Goal: Browse casually: Explore the website without a specific task or goal

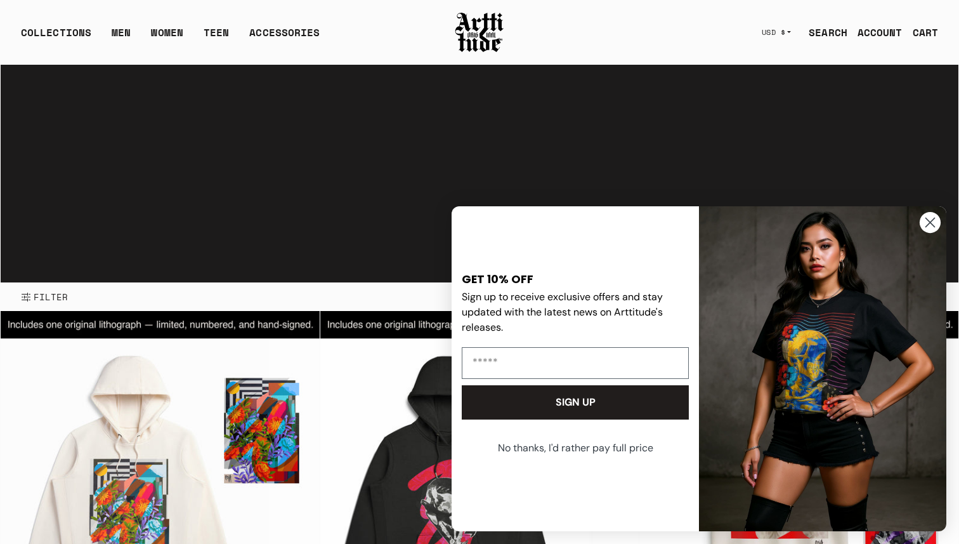
click at [932, 221] on circle "Close dialog" at bounding box center [930, 222] width 21 height 21
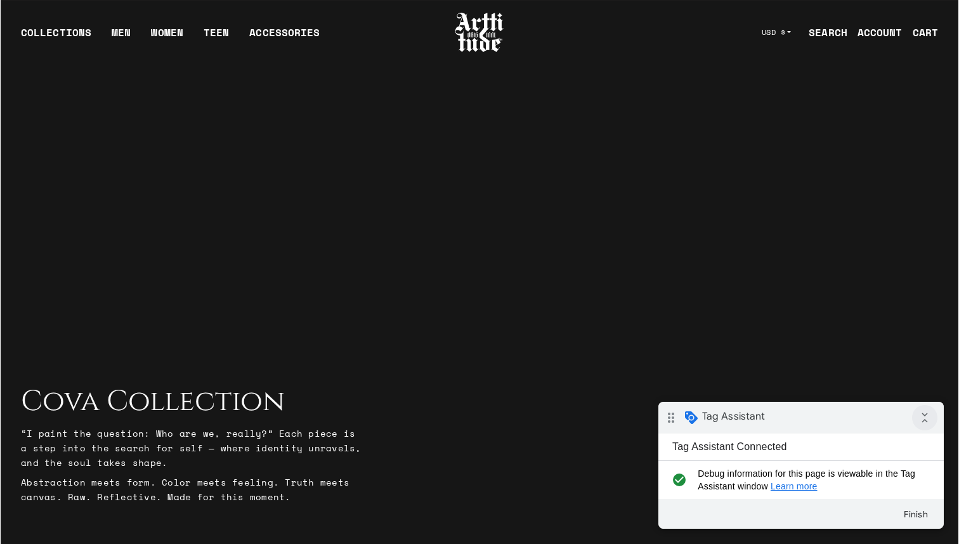
click at [929, 419] on icon "collapse_all" at bounding box center [924, 417] width 25 height 25
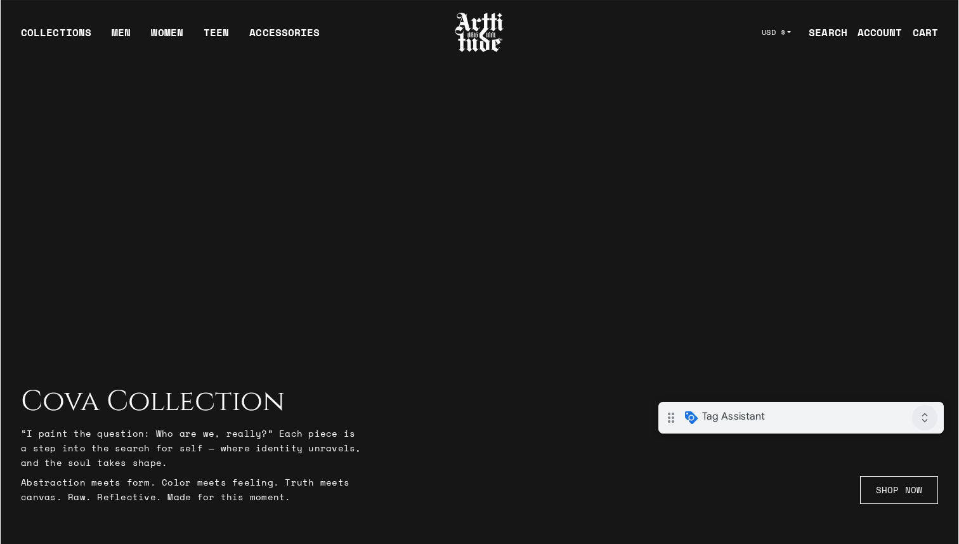
click at [925, 420] on icon "expand_all" at bounding box center [924, 417] width 25 height 25
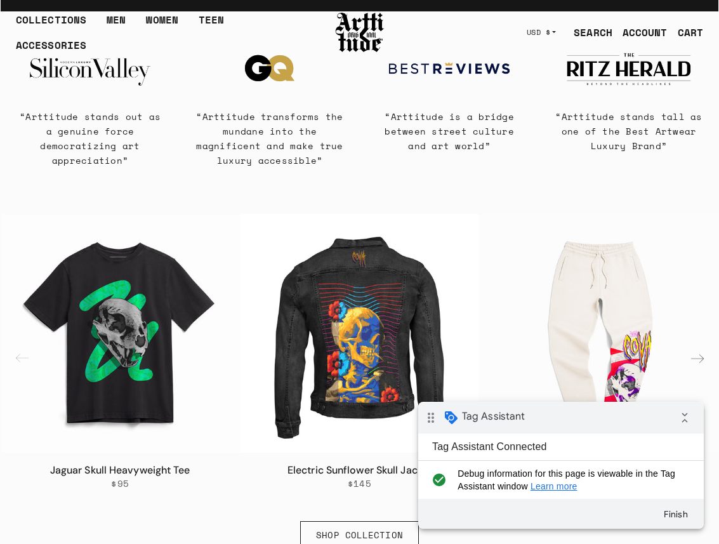
scroll to position [530, 0]
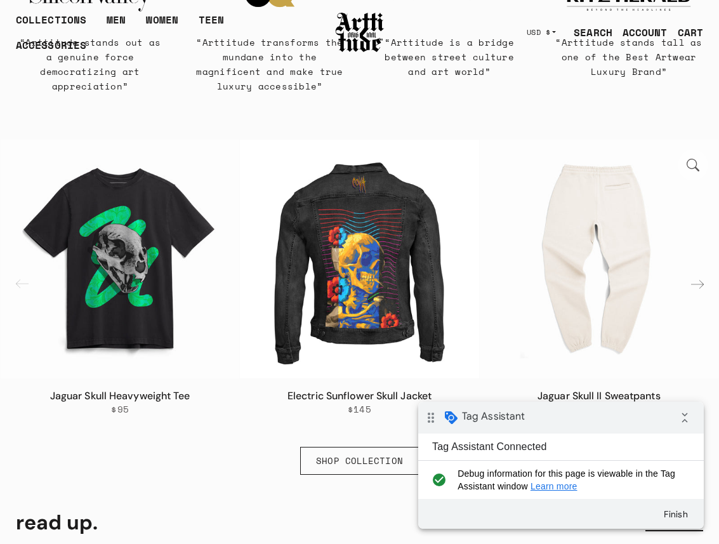
scroll to position [634, 0]
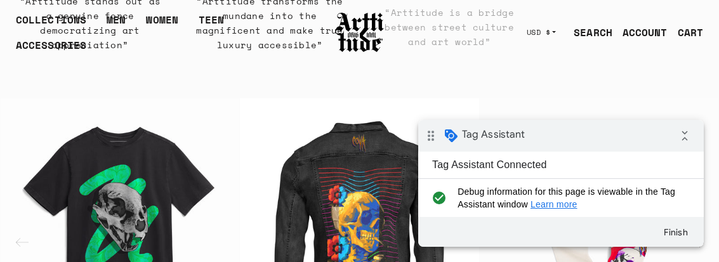
scroll to position [257, 0]
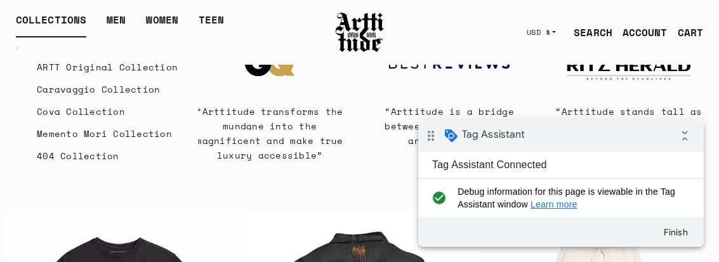
click at [64, 16] on div "COLLECTIONS" at bounding box center [51, 24] width 70 height 25
click at [82, 69] on link "ARTT Original Collection" at bounding box center [107, 67] width 141 height 22
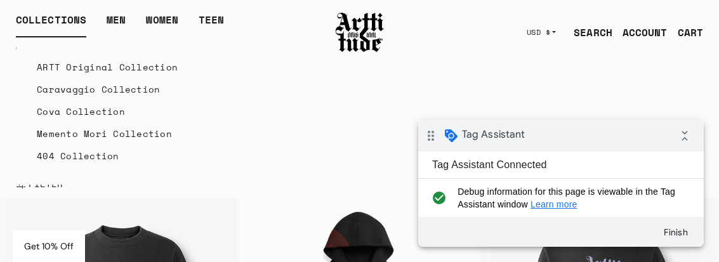
click at [67, 73] on link "ARTT Original Collection" at bounding box center [107, 67] width 141 height 22
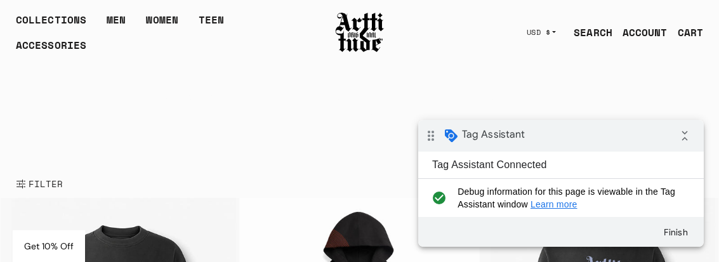
click at [370, 34] on img at bounding box center [359, 32] width 51 height 43
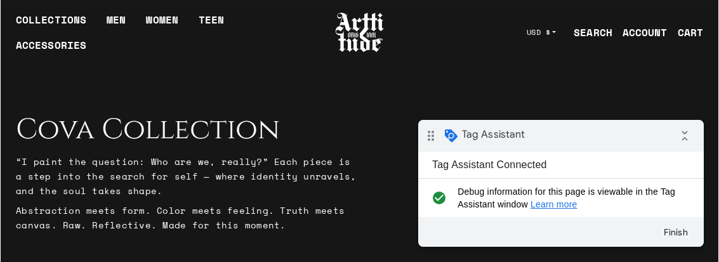
scroll to position [38, 0]
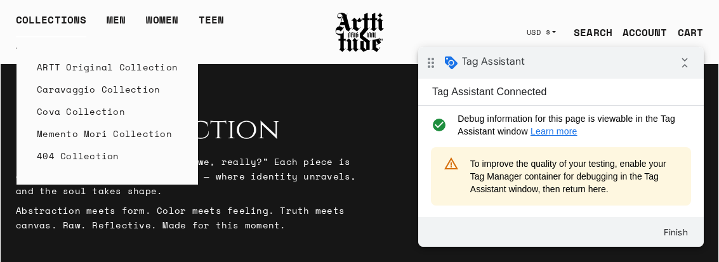
click at [86, 65] on link "ARTT Original Collection" at bounding box center [107, 67] width 141 height 22
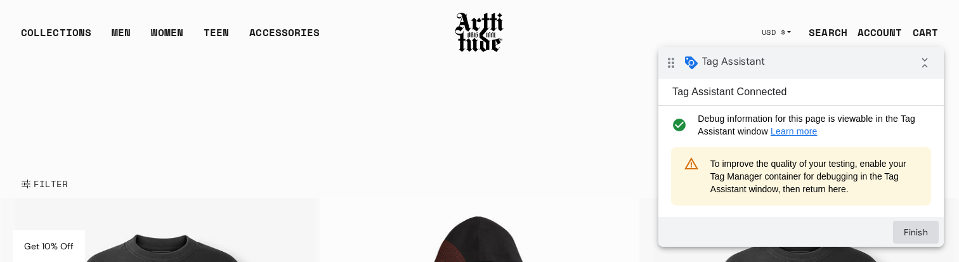
click at [718, 231] on button "Finish" at bounding box center [916, 232] width 46 height 23
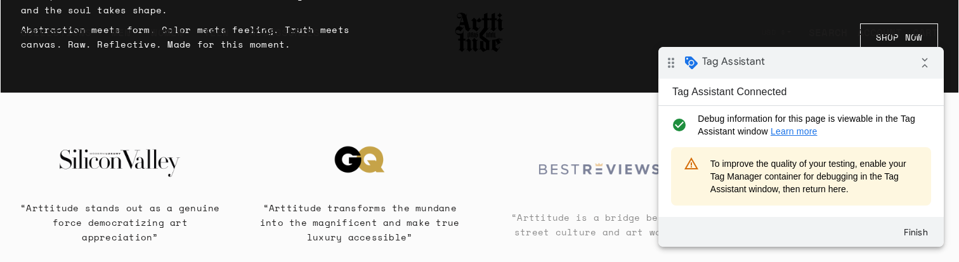
scroll to position [186, 0]
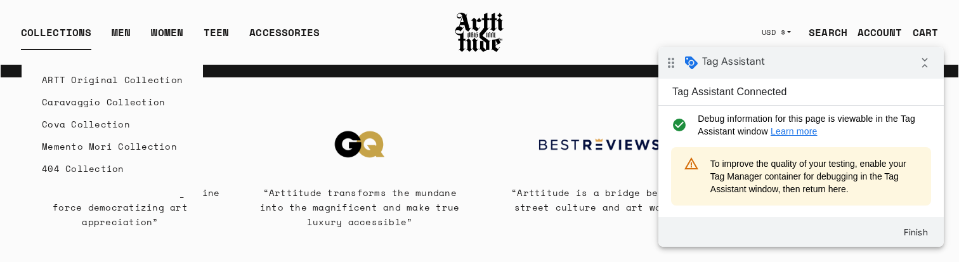
click at [68, 77] on link "ARTT Original Collection" at bounding box center [112, 79] width 141 height 22
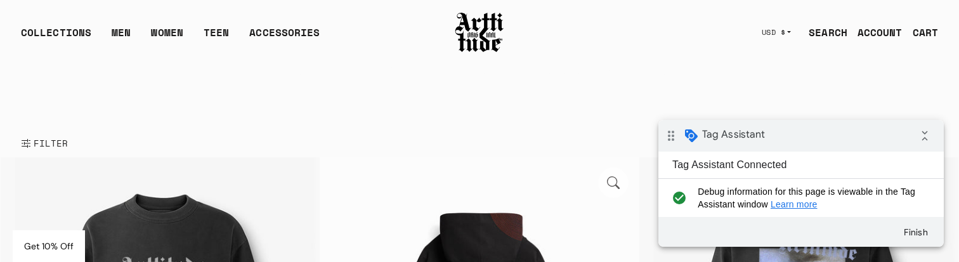
scroll to position [58, 0]
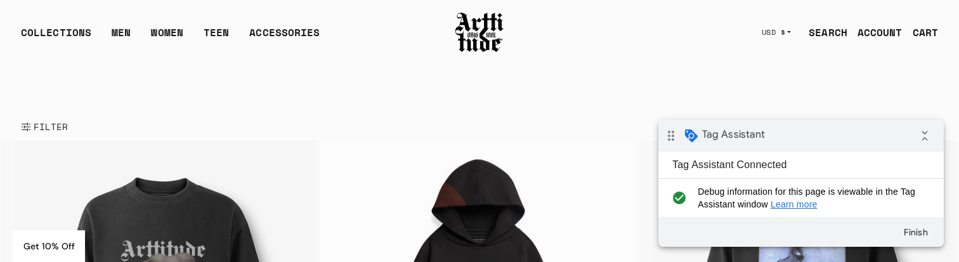
click at [920, 31] on div "CART" at bounding box center [925, 32] width 25 height 15
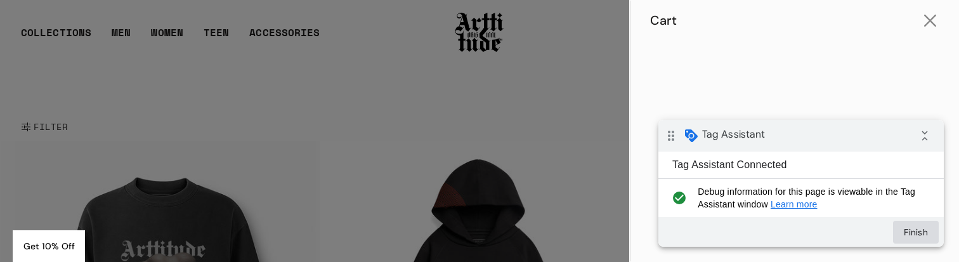
click at [921, 228] on button "Finish" at bounding box center [916, 232] width 46 height 23
